Goal: Information Seeking & Learning: Find specific fact

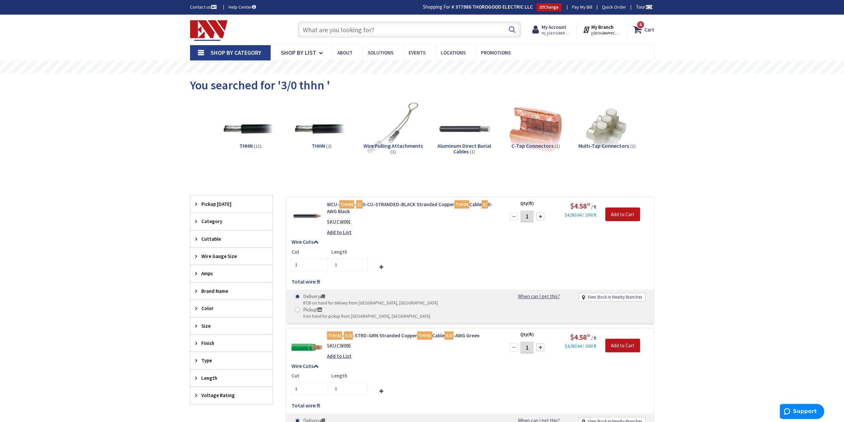
click at [330, 22] on input "text" at bounding box center [410, 29] width 224 height 17
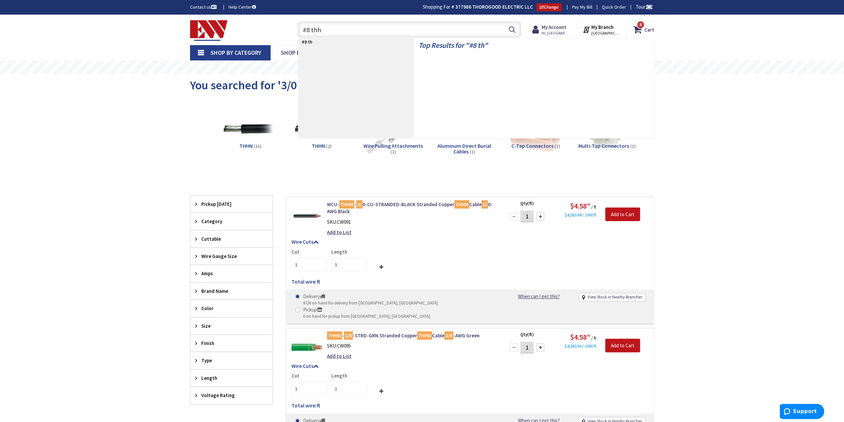
type input "#8 thhn"
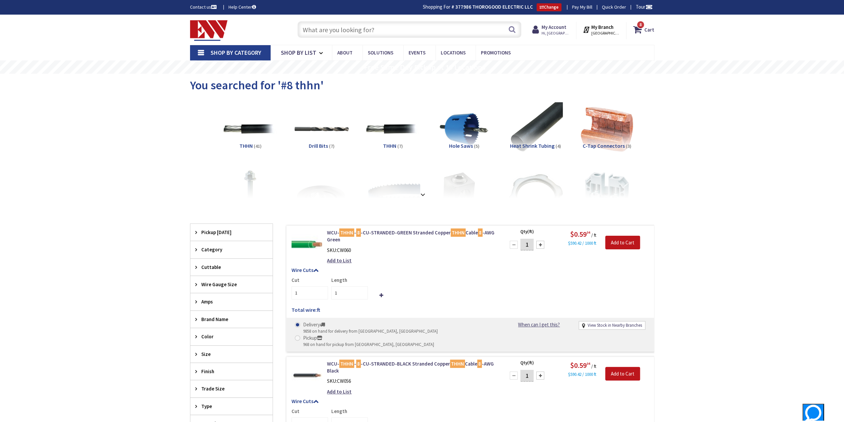
click at [338, 33] on input "text" at bounding box center [410, 29] width 224 height 17
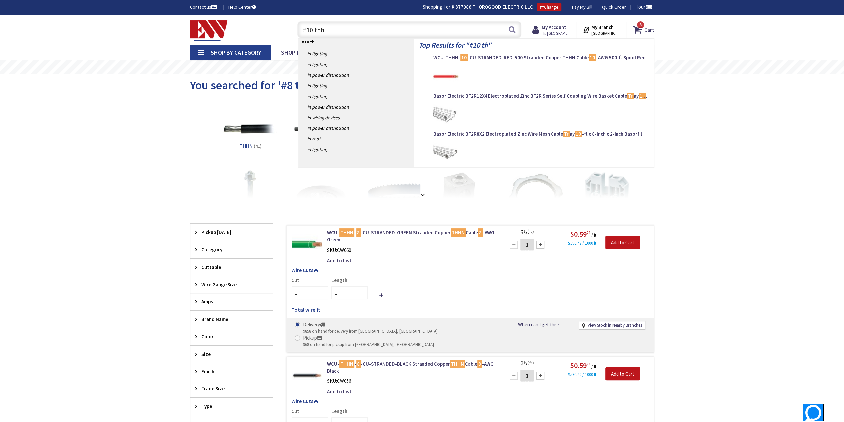
type input "#10 thhn"
